Goal: Task Accomplishment & Management: Manage account settings

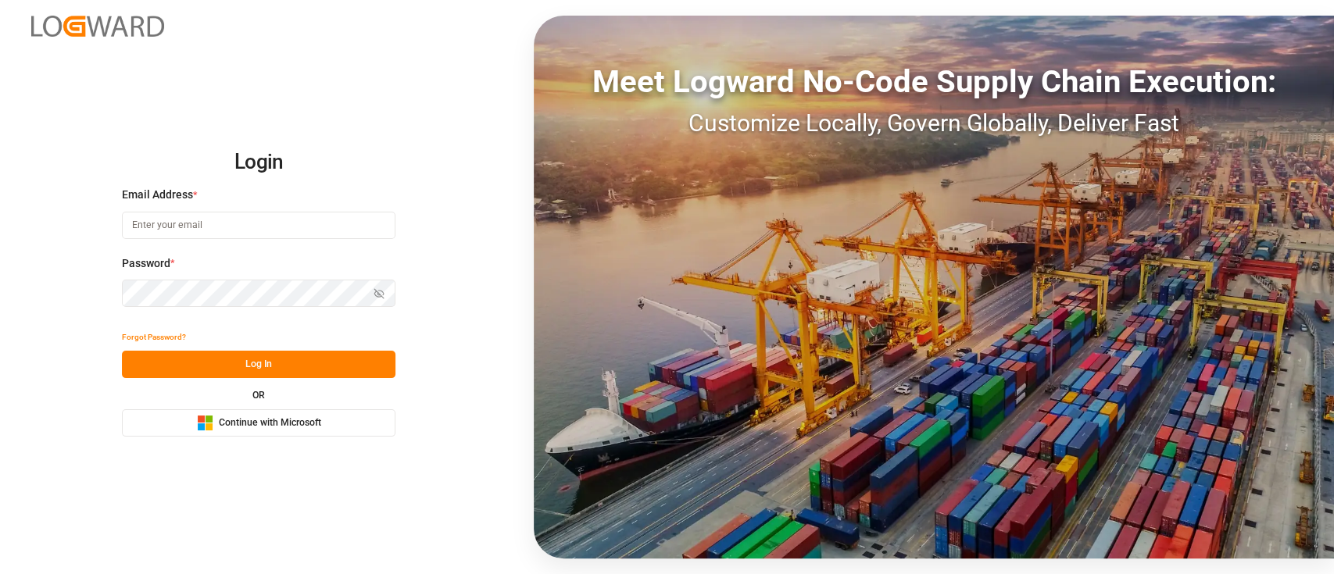
click at [284, 434] on button "Microsoft Logo Continue with Microsoft" at bounding box center [258, 422] width 273 height 27
